Goal: Find specific fact: Find specific fact

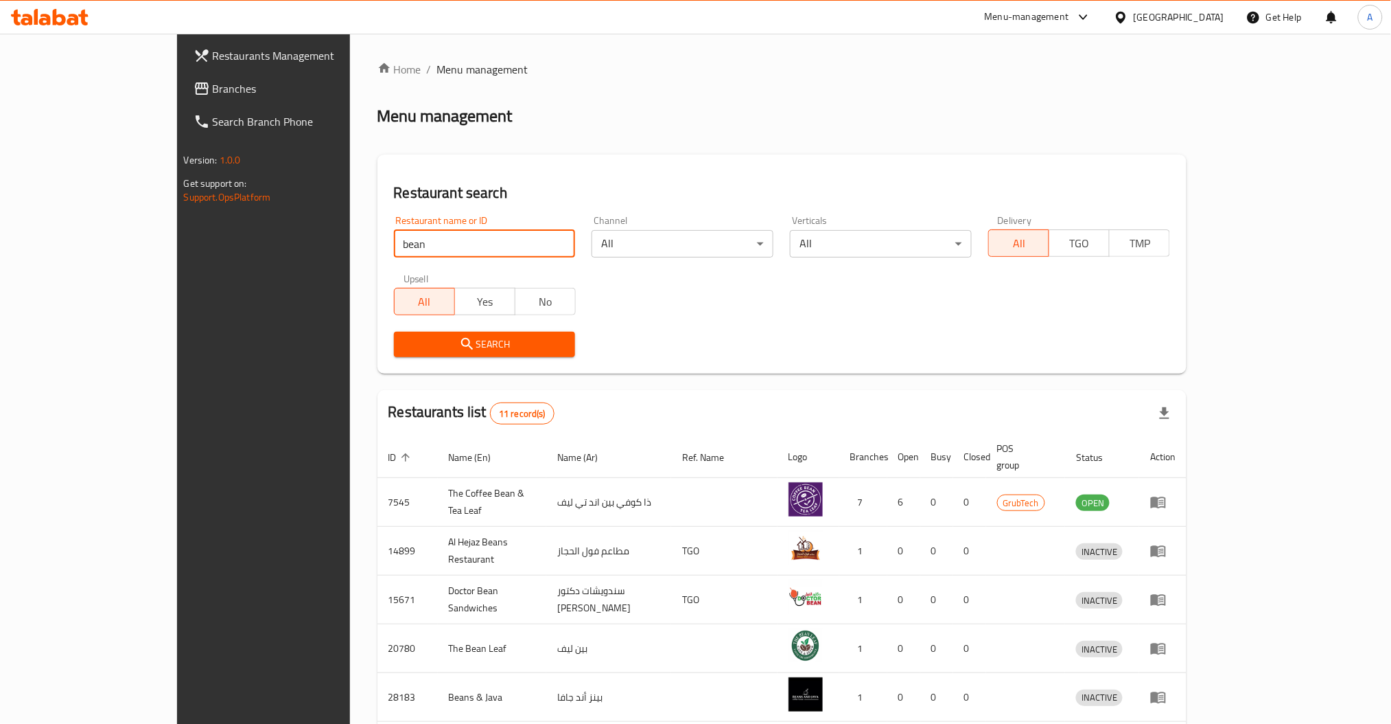
click at [394, 246] on input "bean" at bounding box center [485, 243] width 182 height 27
click at [178, 255] on div "Restaurants Management Branches Search Branch Phone Version: 1.0.0 Get support …" at bounding box center [696, 537] width 1038 height 1006
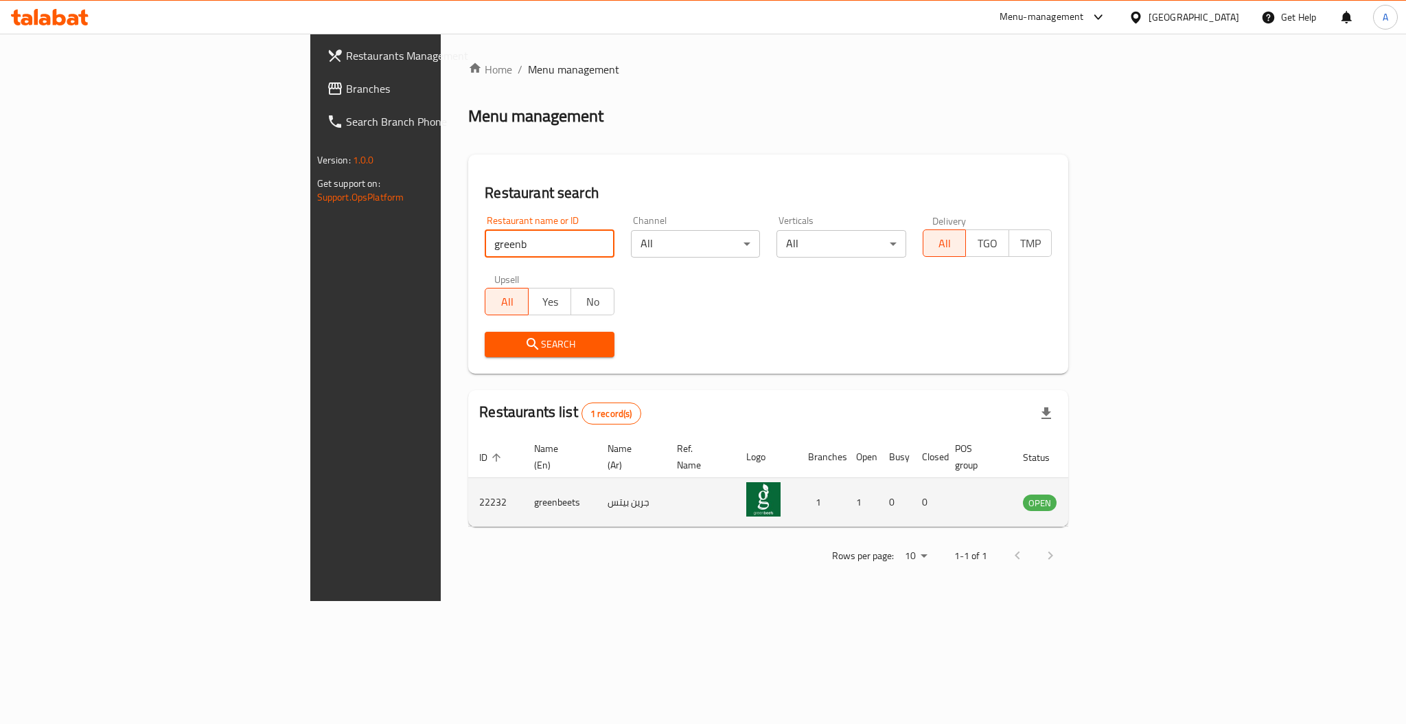
click at [523, 495] on td "greenbeets" at bounding box center [559, 502] width 73 height 49
click at [468, 489] on td "22232" at bounding box center [495, 502] width 55 height 49
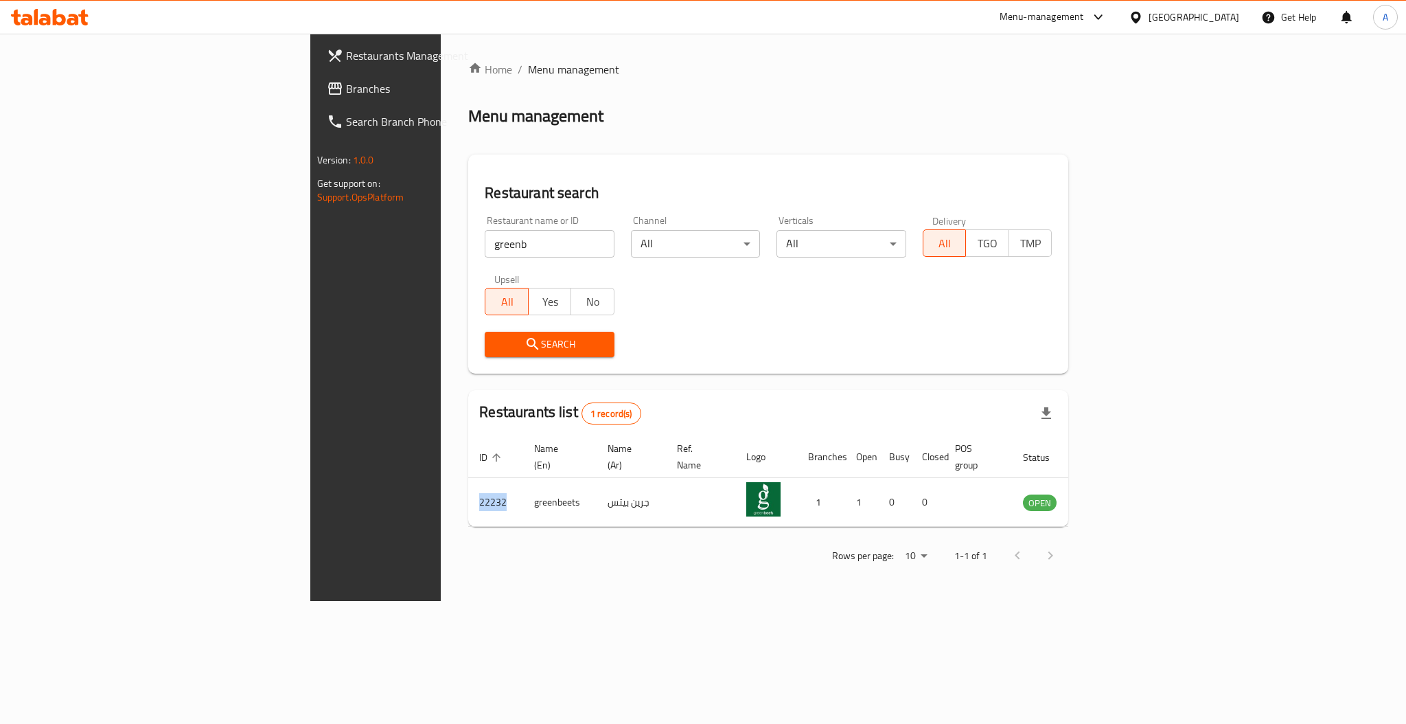
copy td "22232"
click at [523, 487] on td "greenbeets" at bounding box center [559, 502] width 73 height 49
copy td "greenbeets"
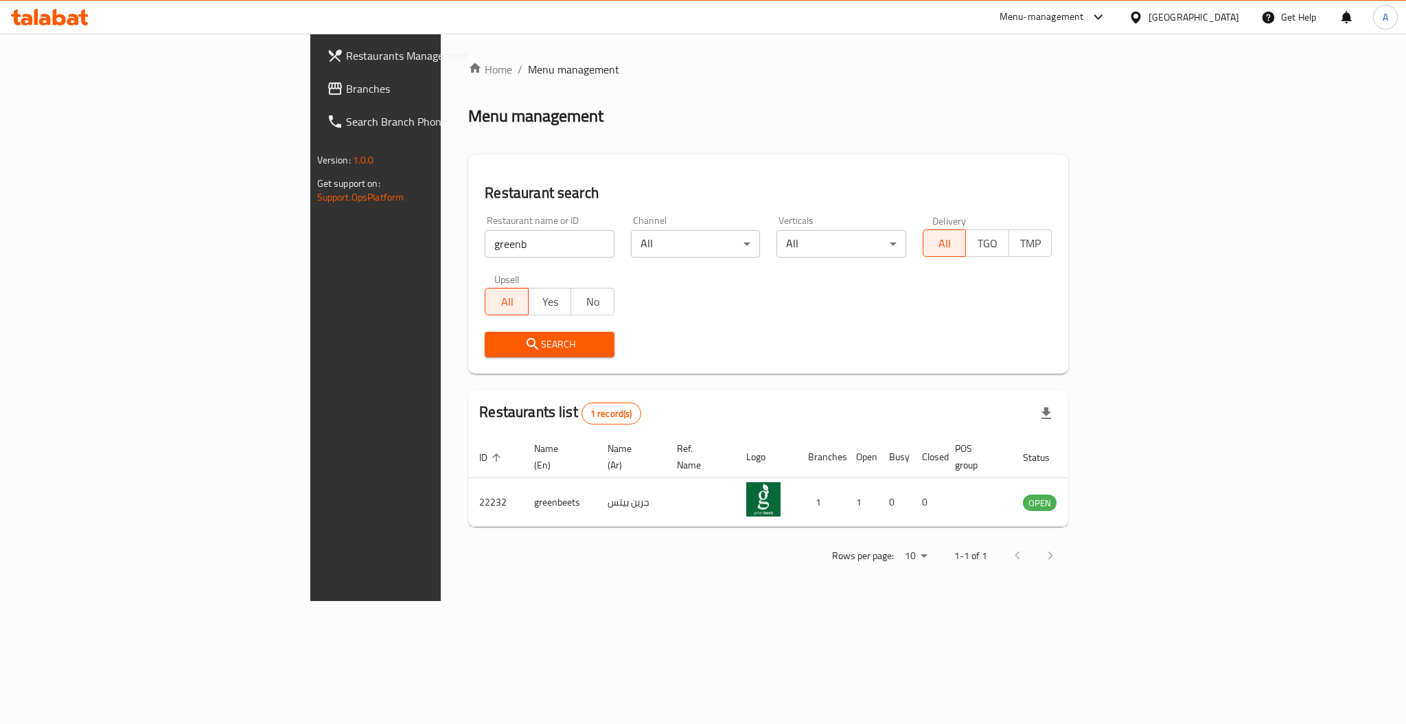
click at [485, 242] on input "greenb" at bounding box center [550, 243] width 130 height 27
click at [485, 243] on input "greenb" at bounding box center [550, 243] width 130 height 27
click at [485, 189] on h2 "Restaurant search" at bounding box center [768, 193] width 567 height 21
click at [485, 232] on input "greenb" at bounding box center [550, 243] width 130 height 27
click at [441, 562] on div "Home / Menu management Menu management Restaurant search Restaurant name or ID …" at bounding box center [768, 317] width 655 height 567
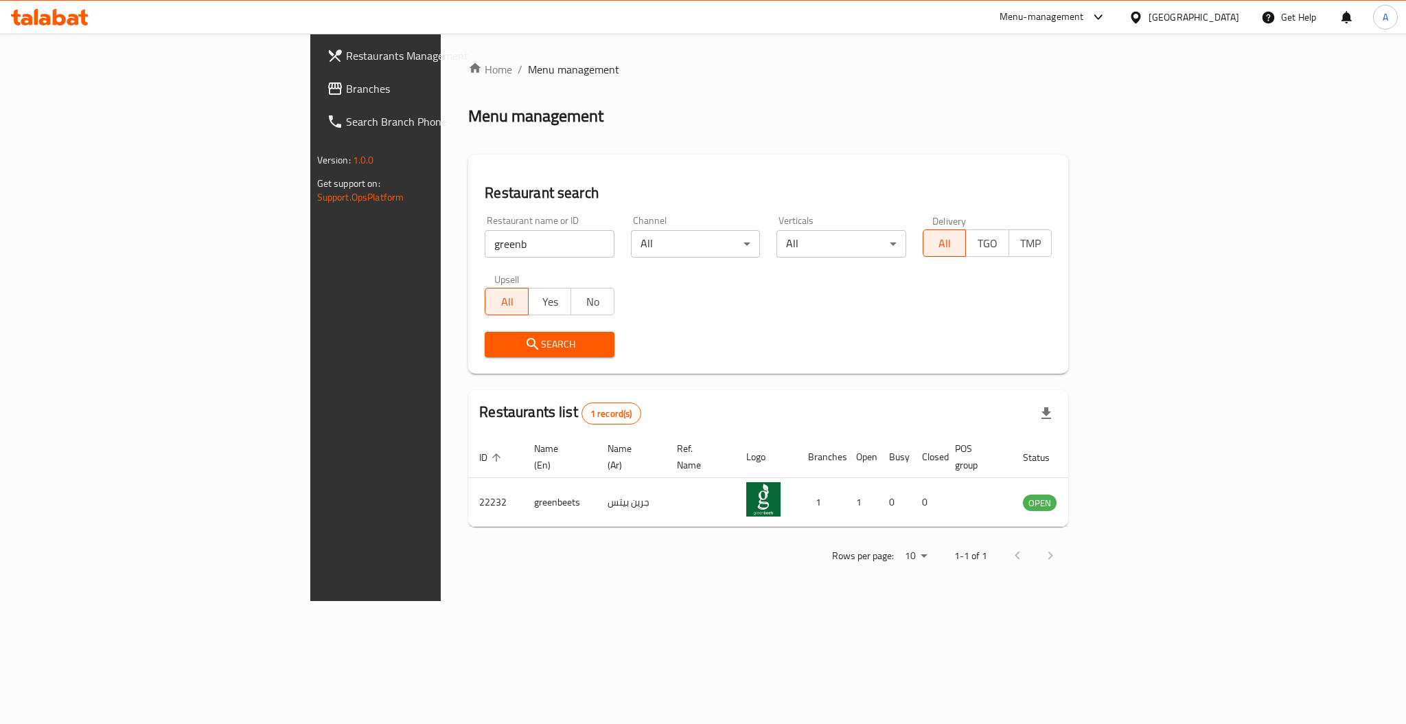
drag, startPoint x: 344, startPoint y: 250, endPoint x: 148, endPoint y: 265, distance: 196.9
click at [310, 265] on div "Restaurants Management Branches Search Branch Phone Version: 1.0.0 Get support …" at bounding box center [703, 317] width 786 height 567
click button "Search" at bounding box center [550, 344] width 130 height 25
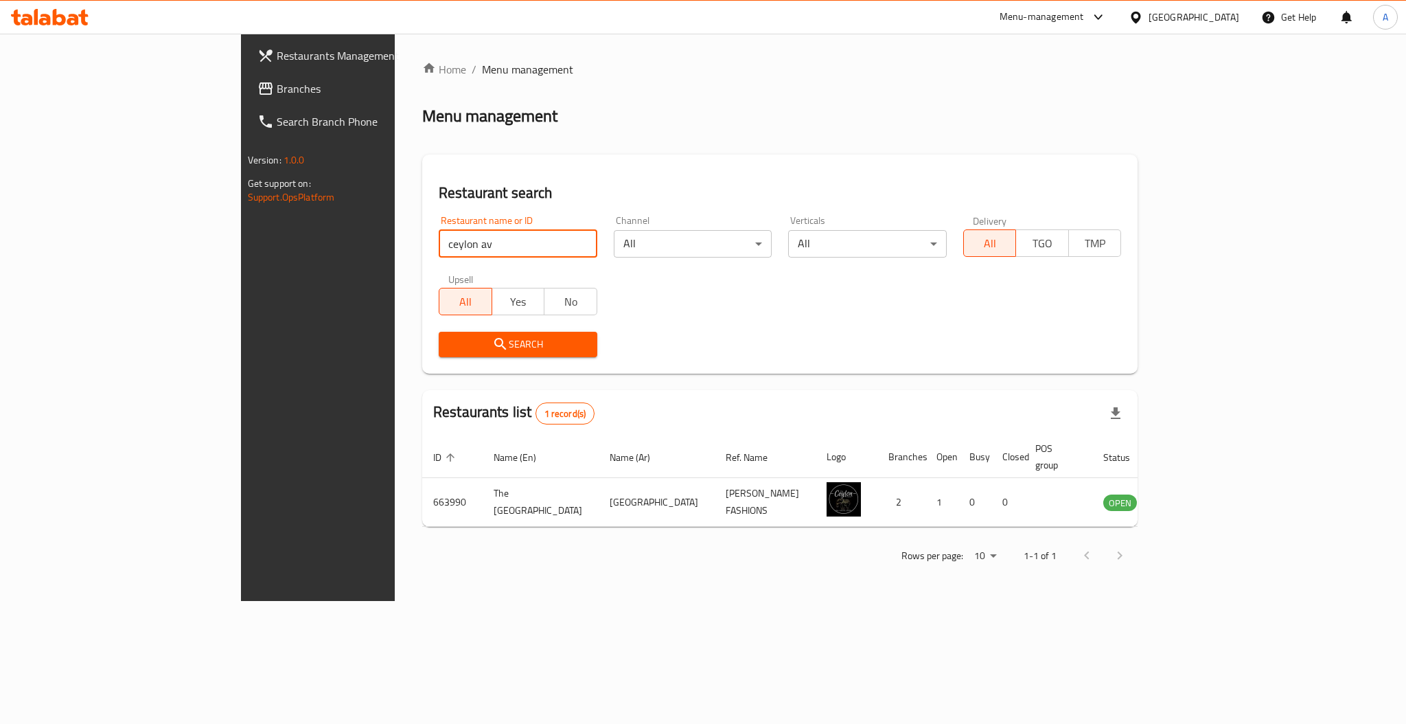
drag, startPoint x: 363, startPoint y: 244, endPoint x: 165, endPoint y: 250, distance: 197.8
click at [241, 247] on div "Restaurants Management Branches Search Branch Phone Version: 1.0.0 Get support …" at bounding box center [703, 317] width 925 height 567
type input "zahl"
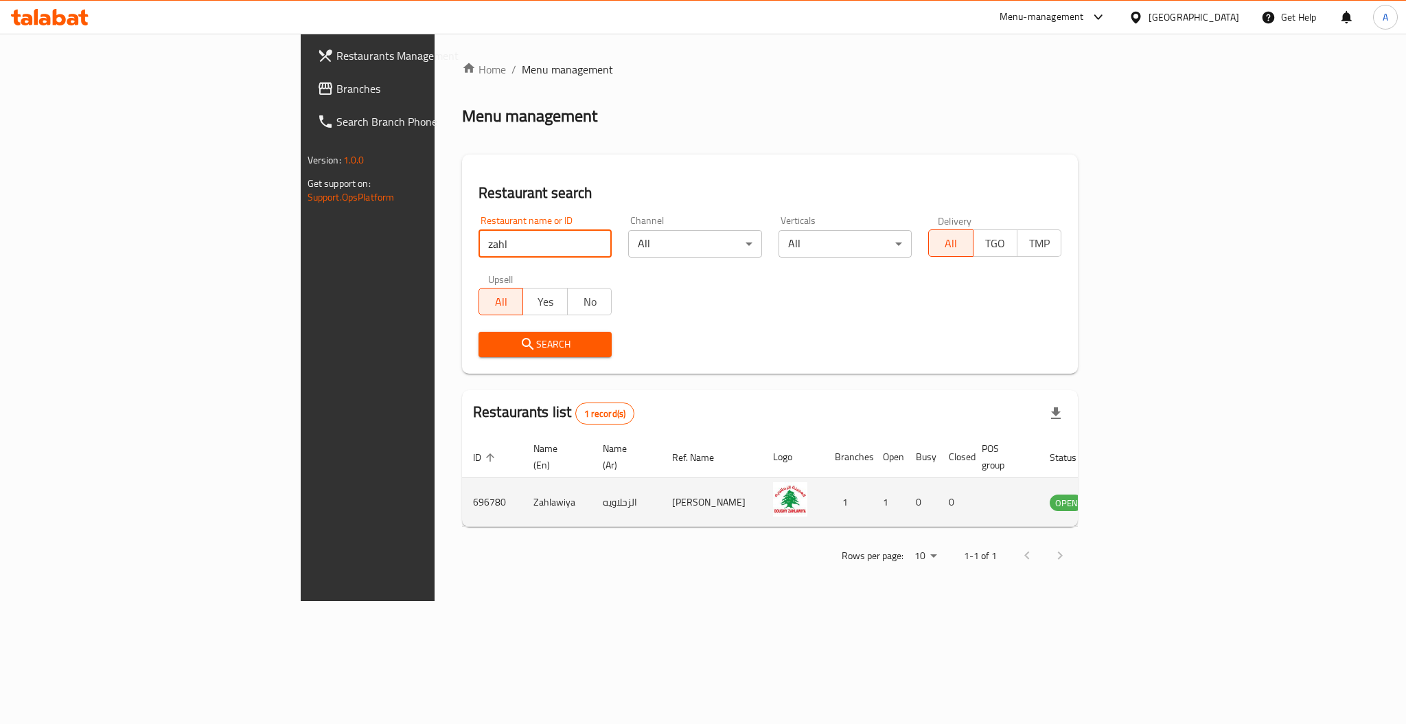
click at [522, 481] on td "Zahlawiya" at bounding box center [556, 502] width 69 height 49
copy td "Zahlawiya"
